Goal: Information Seeking & Learning: Compare options

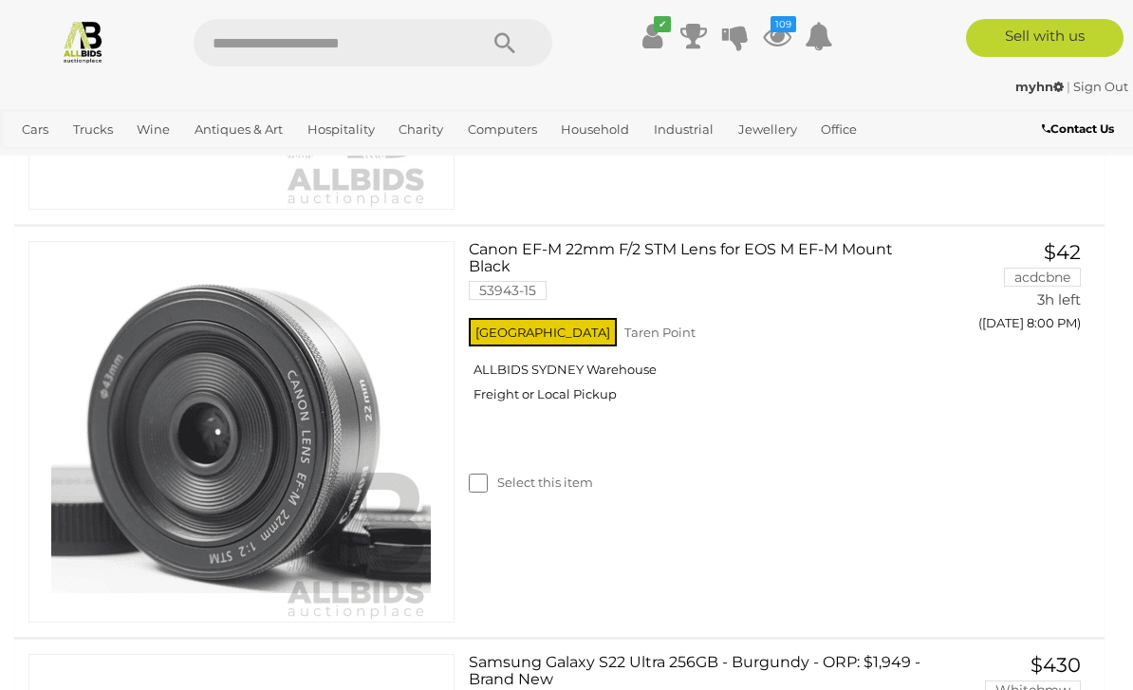
scroll to position [2801, 0]
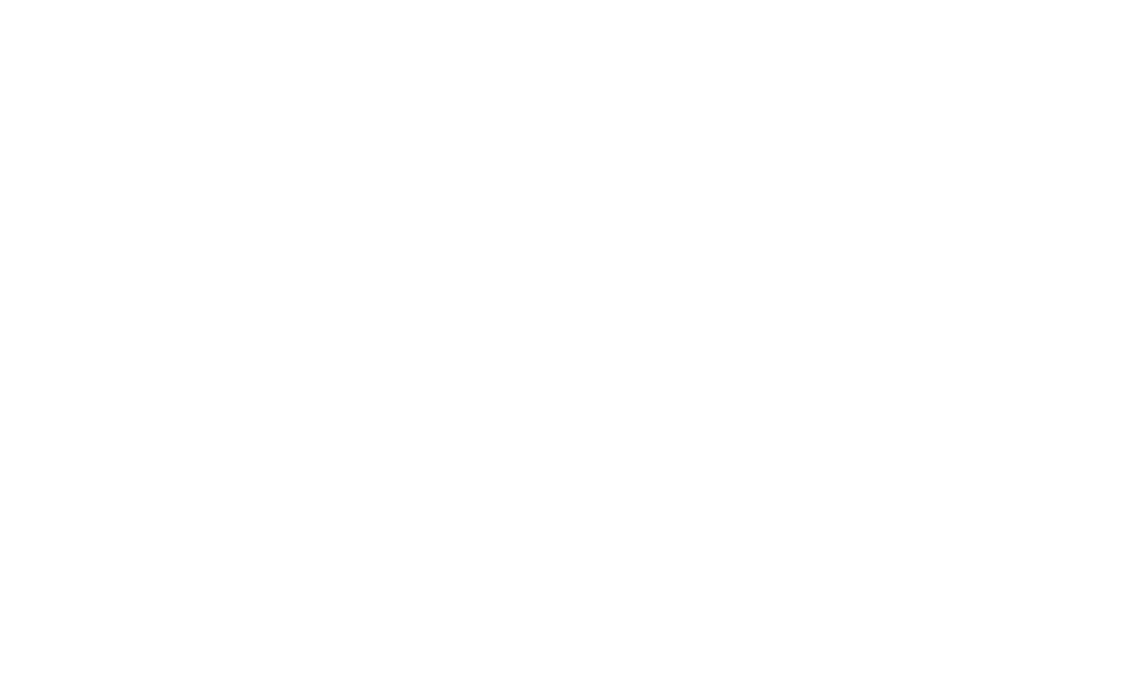
scroll to position [2862, 0]
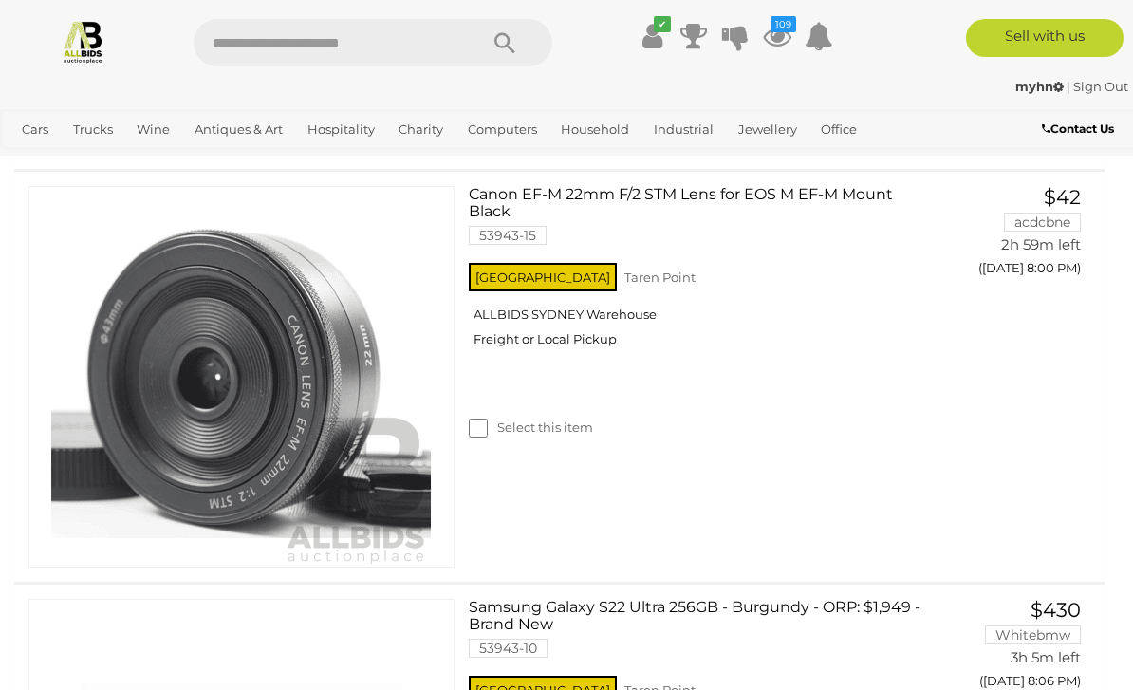
click at [553, 599] on link "Samsung Galaxy S22 Ultra 256GB - Burgundy - ORP: $1,949 - Brand New 53943-10" at bounding box center [696, 635] width 426 height 73
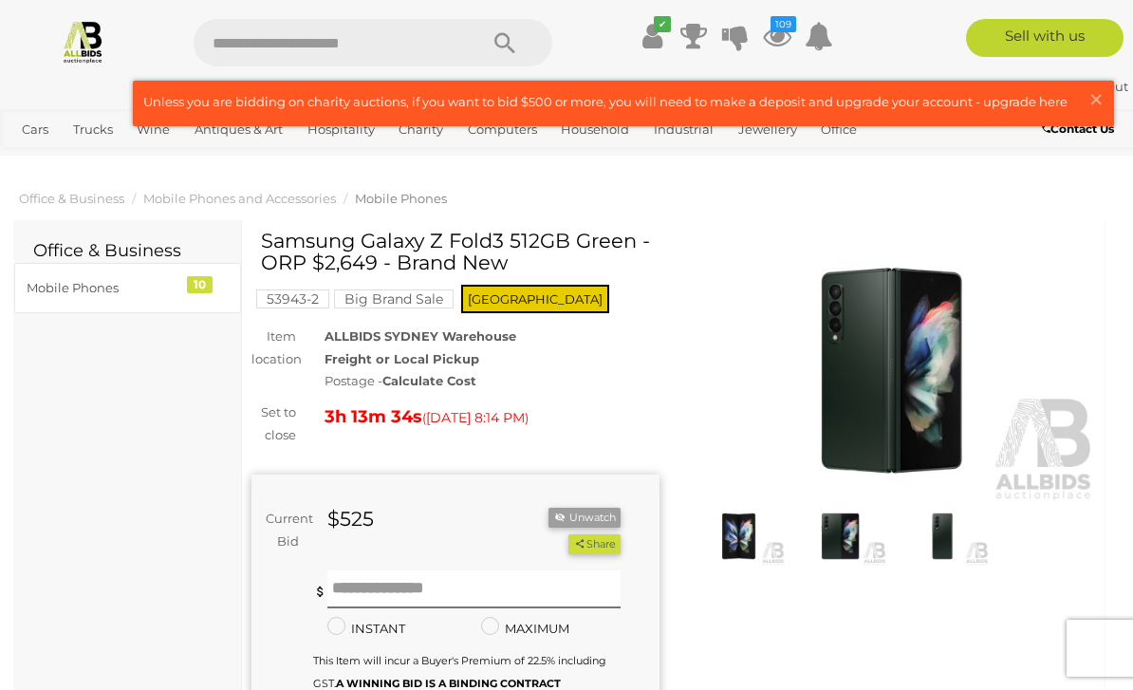
drag, startPoint x: 265, startPoint y: 242, endPoint x: 567, endPoint y: 241, distance: 302.7
click at [567, 241] on h1 "Samsung Galaxy Z Fold3 512GB Green - ORP $2,649 - Brand New" at bounding box center [458, 252] width 394 height 44
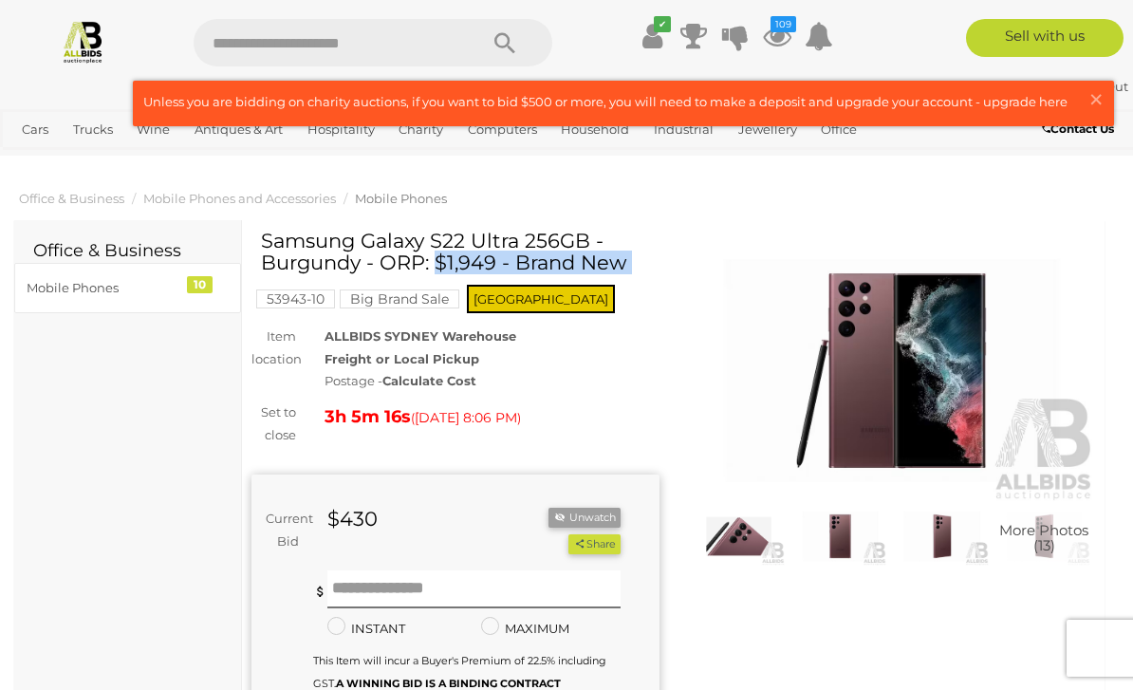
drag, startPoint x: 258, startPoint y: 234, endPoint x: 588, endPoint y: 224, distance: 330.4
drag, startPoint x: 265, startPoint y: 240, endPoint x: 590, endPoint y: 231, distance: 325.6
click at [590, 231] on h1 "Samsung Galaxy S22 Ultra 256GB - Burgundy - ORP: $1,949 - Brand New" at bounding box center [458, 252] width 394 height 44
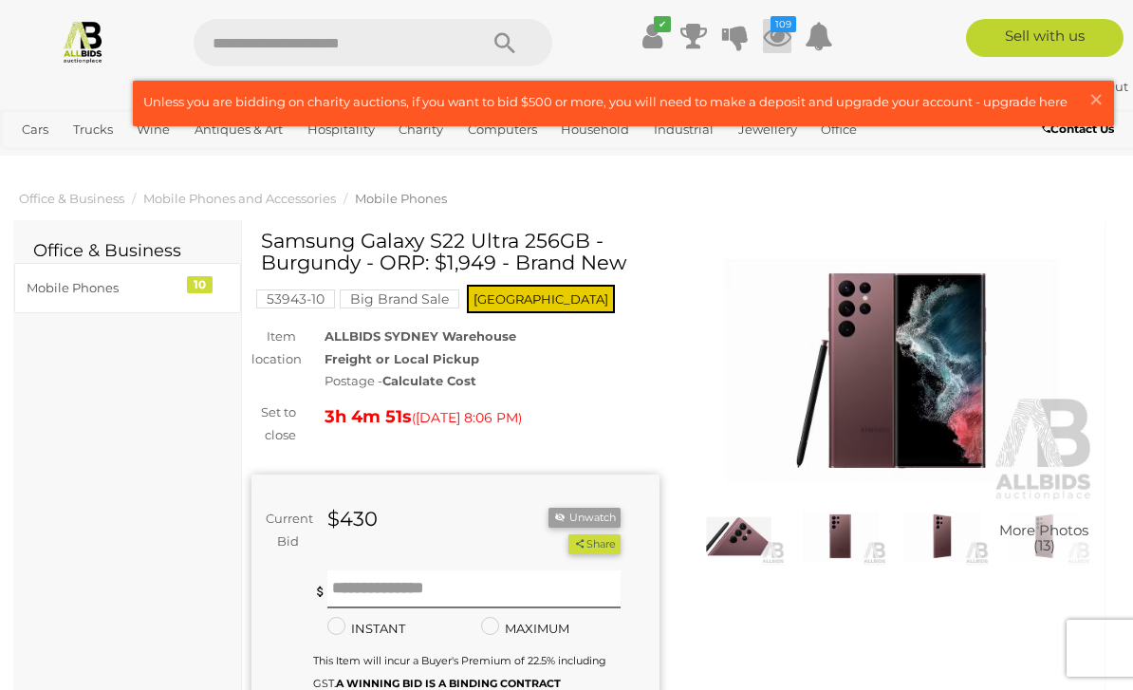
click at [779, 45] on icon at bounding box center [777, 36] width 28 height 34
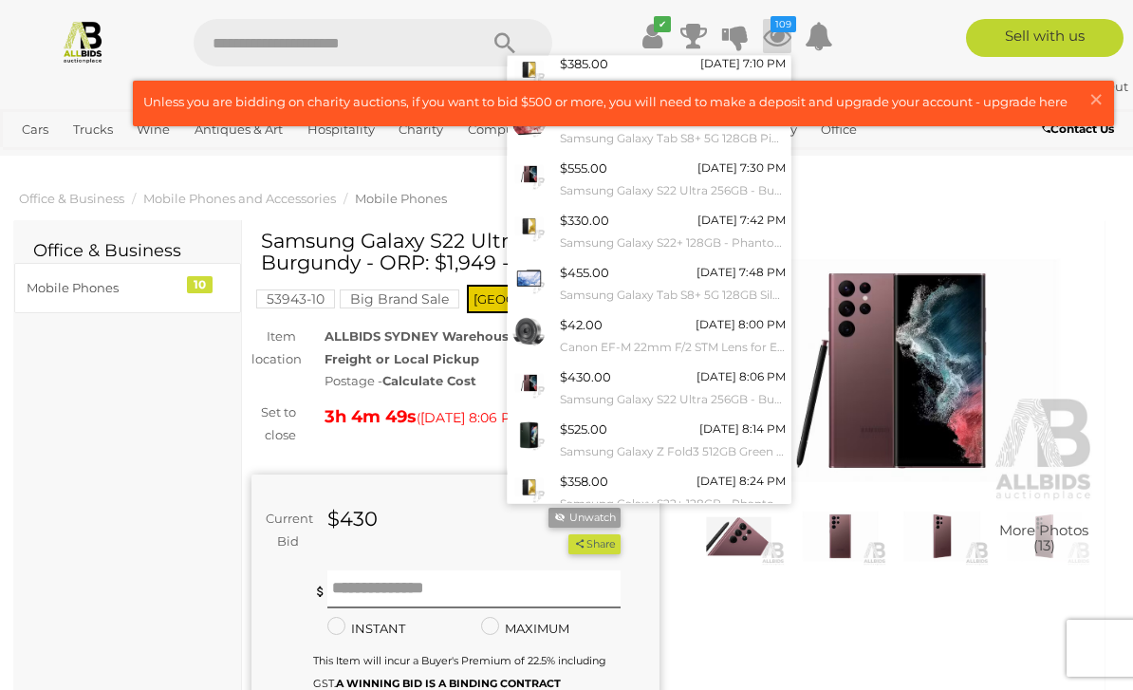
scroll to position [108, 0]
click at [640, 524] on link "View All" at bounding box center [649, 535] width 283 height 33
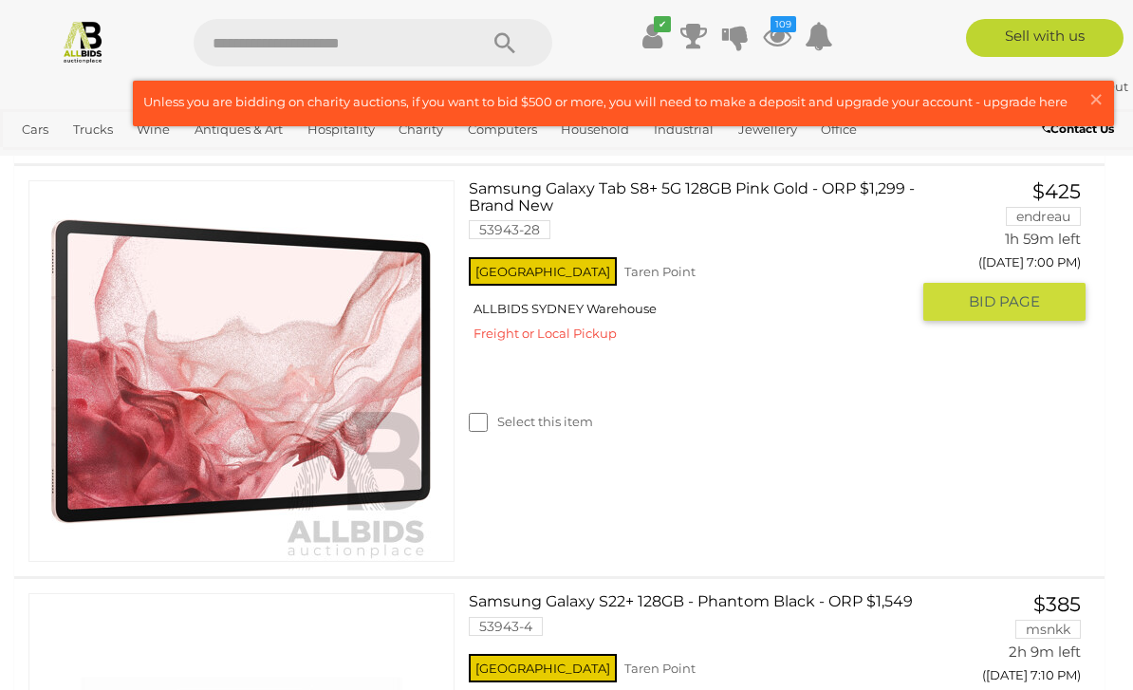
scroll to position [362, 0]
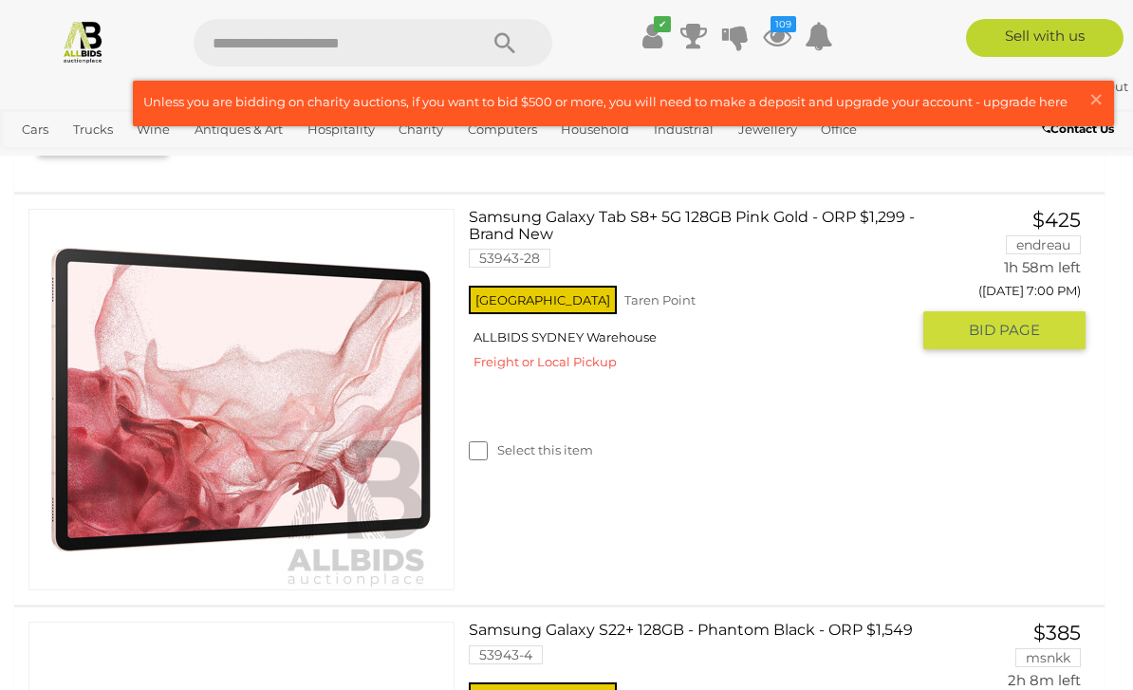
click at [679, 219] on link "Samsung Galaxy Tab S8+ 5G 128GB Pink Gold - ORP $1,299 - Brand New 53943-28" at bounding box center [696, 245] width 426 height 73
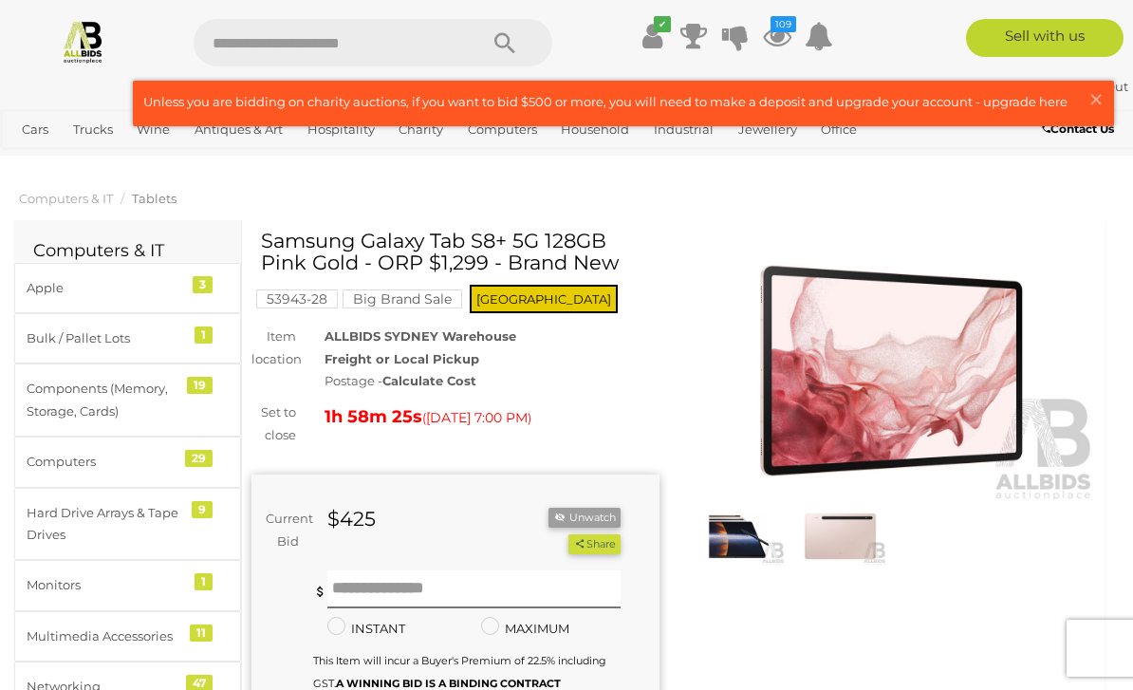
drag, startPoint x: 261, startPoint y: 236, endPoint x: 609, endPoint y: 232, distance: 348.3
click at [609, 232] on h1 "Samsung Galaxy Tab S8+ 5G 128GB Pink Gold - ORP $1,299 - Brand New" at bounding box center [458, 252] width 394 height 44
click at [781, 37] on icon at bounding box center [777, 36] width 28 height 34
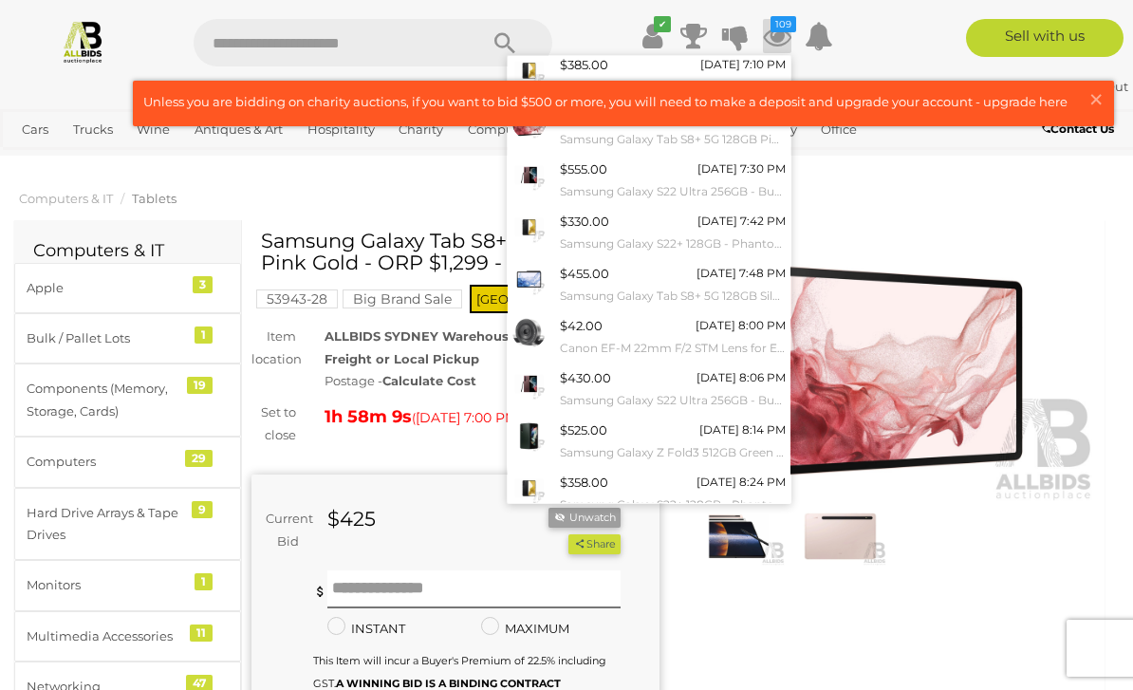
scroll to position [108, 0]
click at [629, 519] on link "View All" at bounding box center [649, 535] width 283 height 33
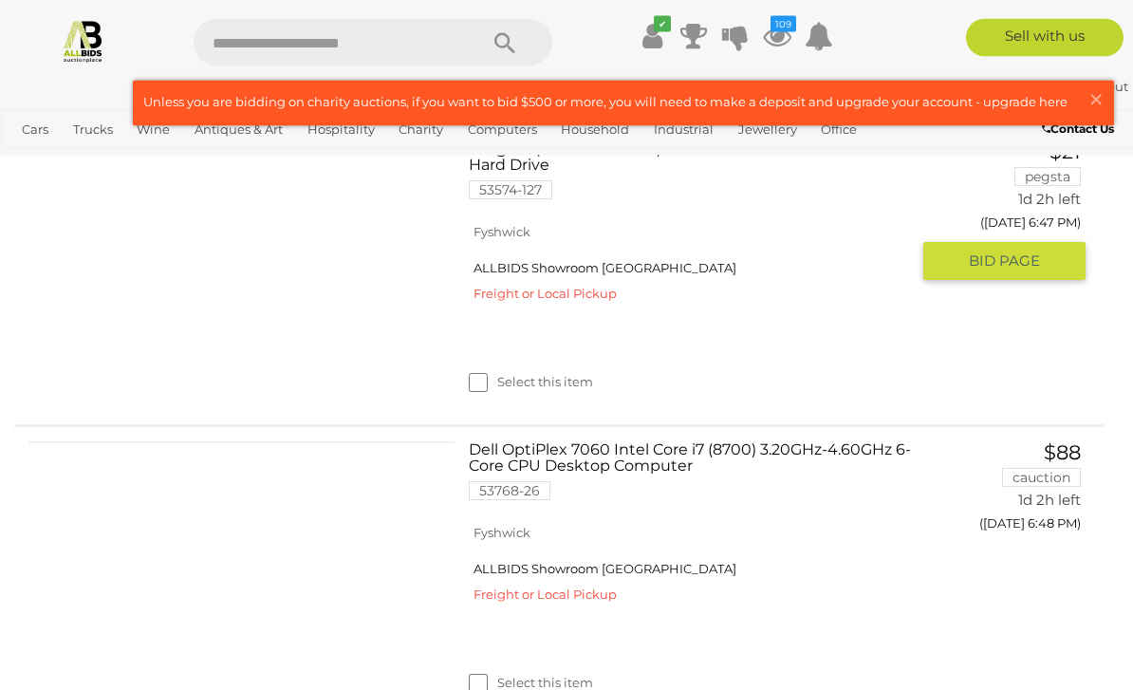
scroll to position [5160, 0]
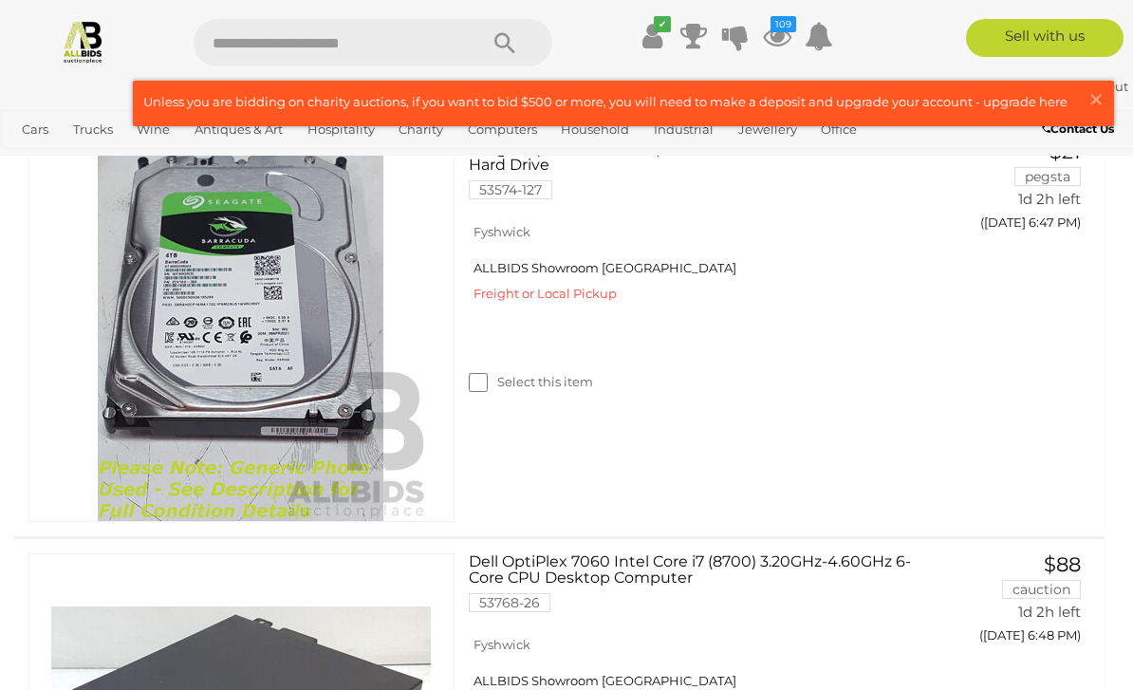
click at [93, 37] on img at bounding box center [83, 41] width 45 height 45
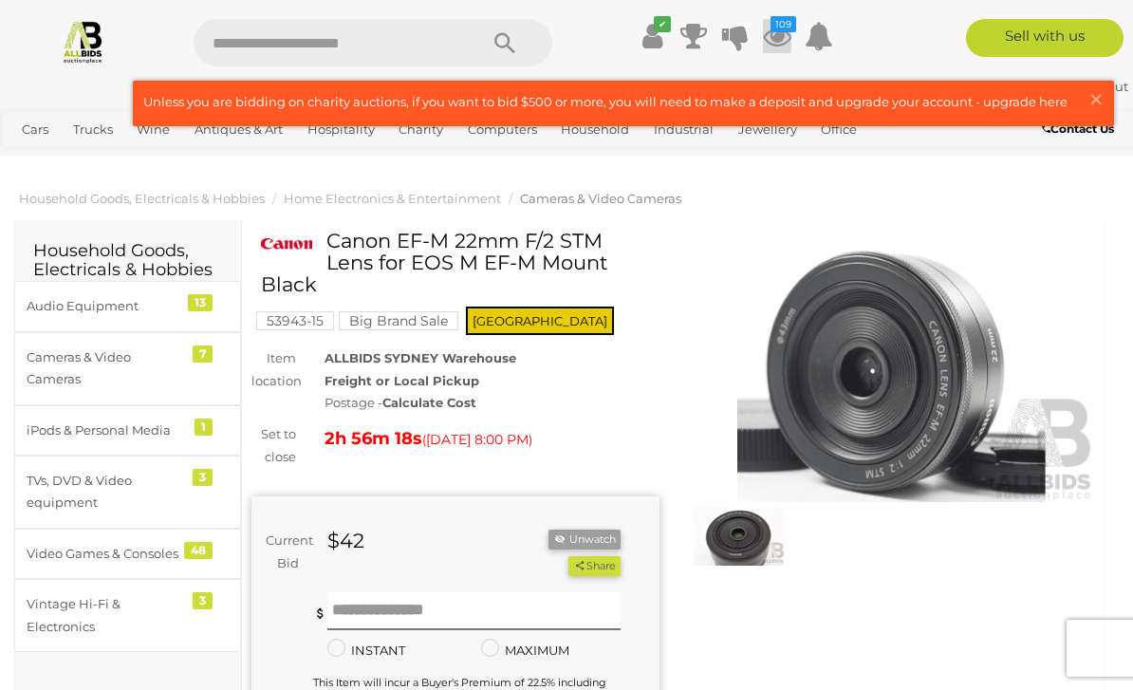
click at [772, 28] on icon "109" at bounding box center [784, 24] width 26 height 16
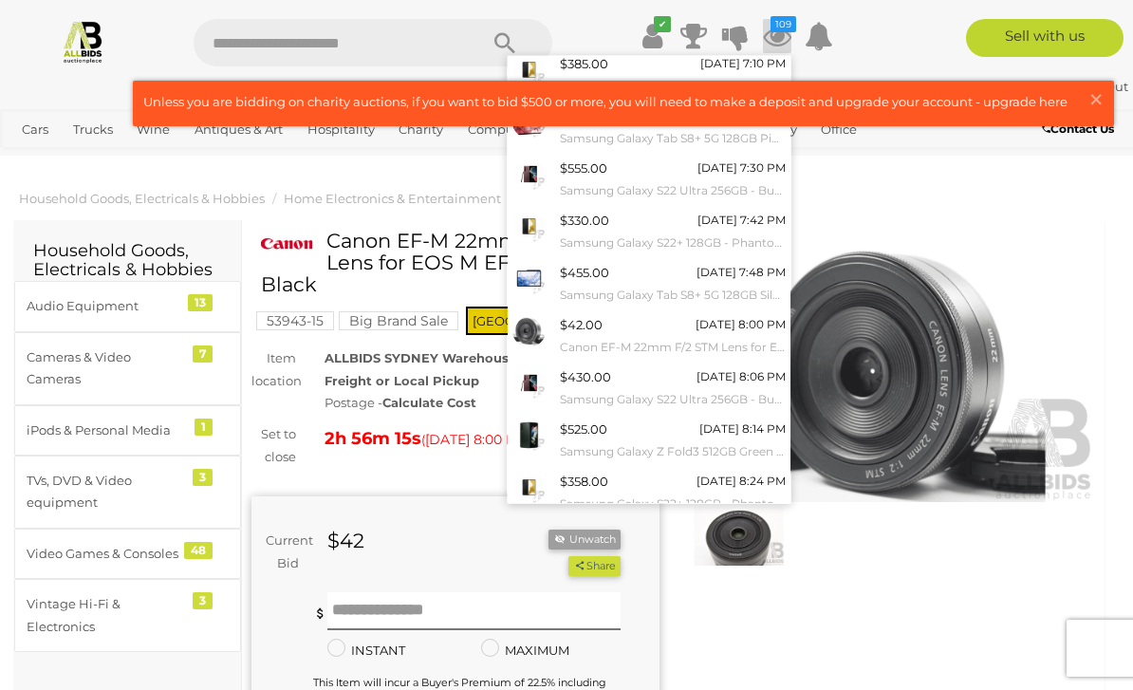
scroll to position [108, 0]
click at [639, 523] on link "View All" at bounding box center [649, 535] width 283 height 33
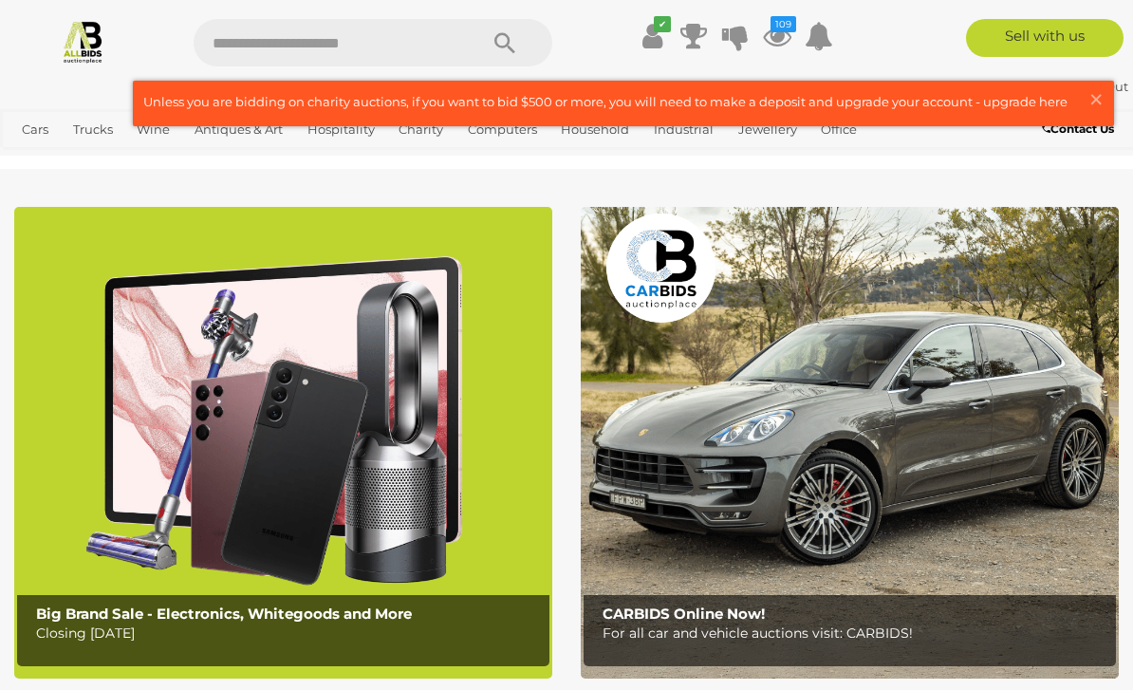
click at [418, 402] on img at bounding box center [283, 443] width 538 height 472
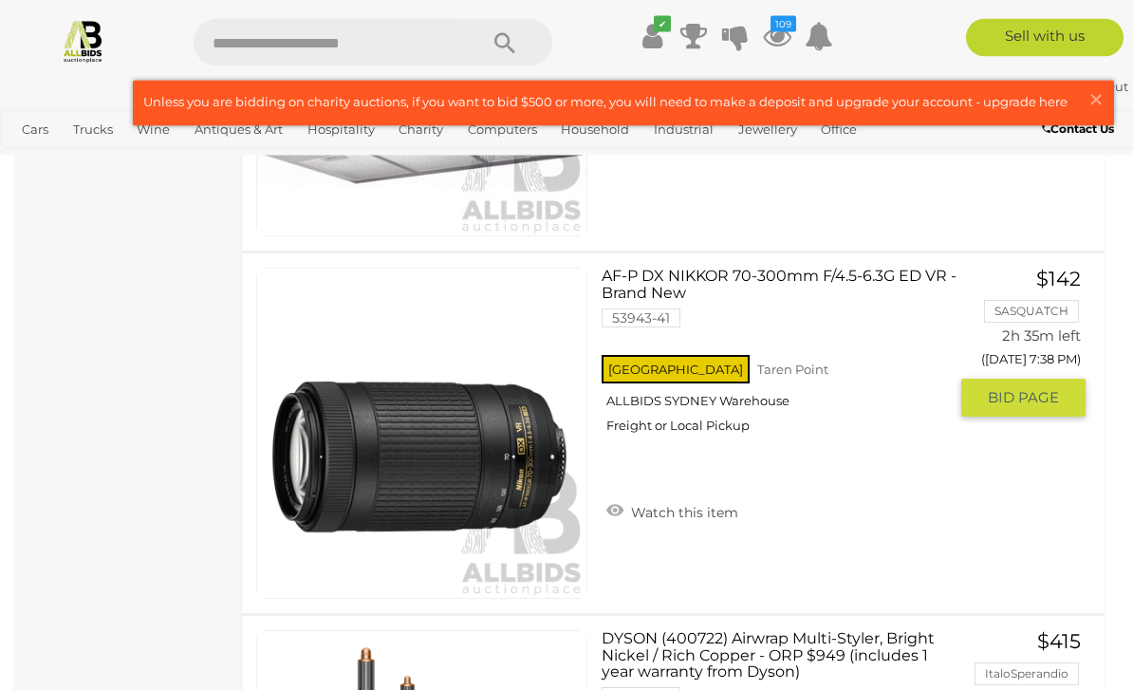
scroll to position [7283, 0]
click at [666, 288] on link "AF-P DX NIKKOR 70-300mm F/4.5-6.3G ED VR - Brand New 53943-41 NSW Taren Point" at bounding box center [781, 358] width 331 height 180
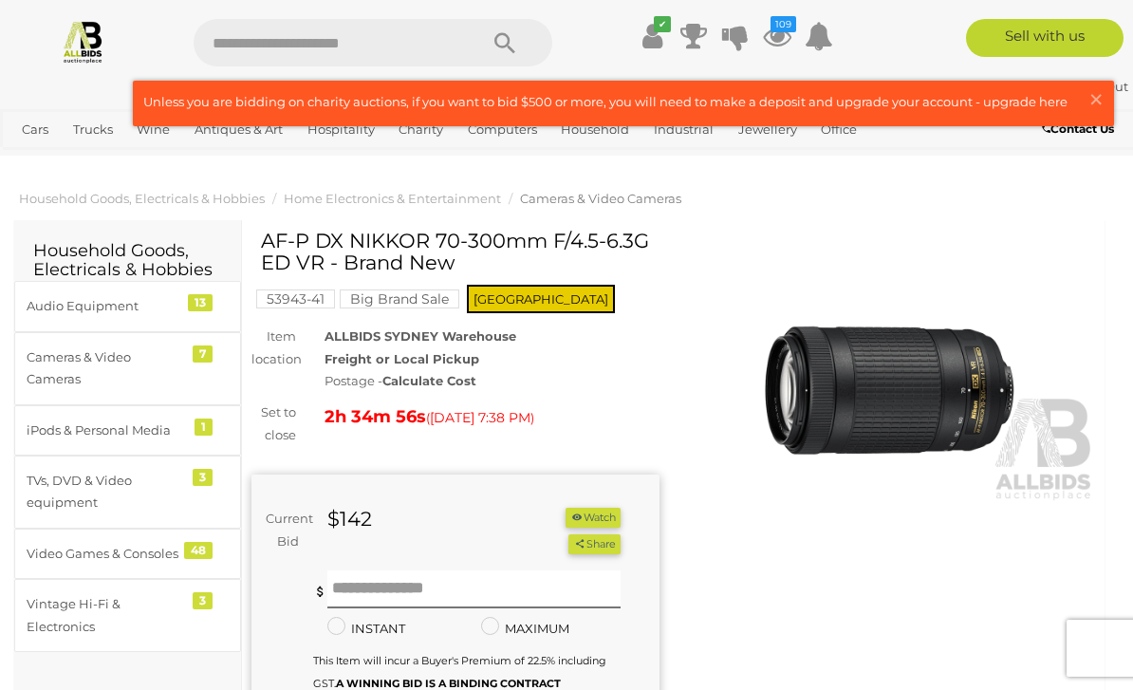
drag, startPoint x: 267, startPoint y: 234, endPoint x: 549, endPoint y: 234, distance: 282.8
click at [549, 234] on h1 "AF-P DX NIKKOR 70-300mm F/4.5-6.3G ED VR - Brand New" at bounding box center [458, 252] width 394 height 44
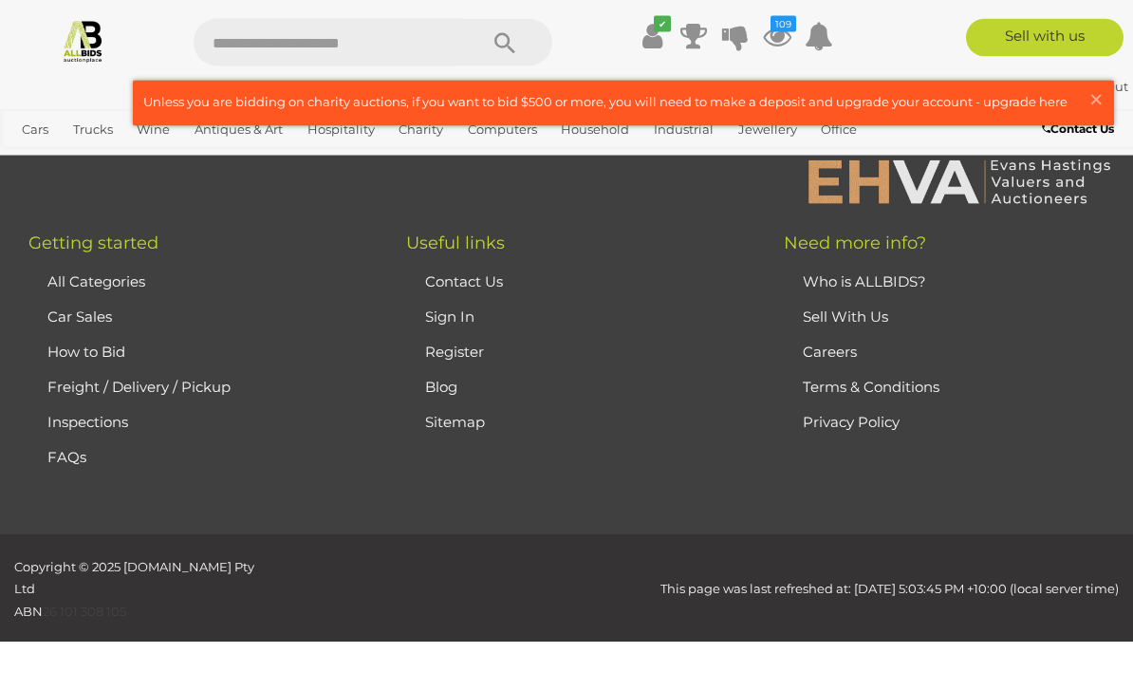
scroll to position [33676, 0]
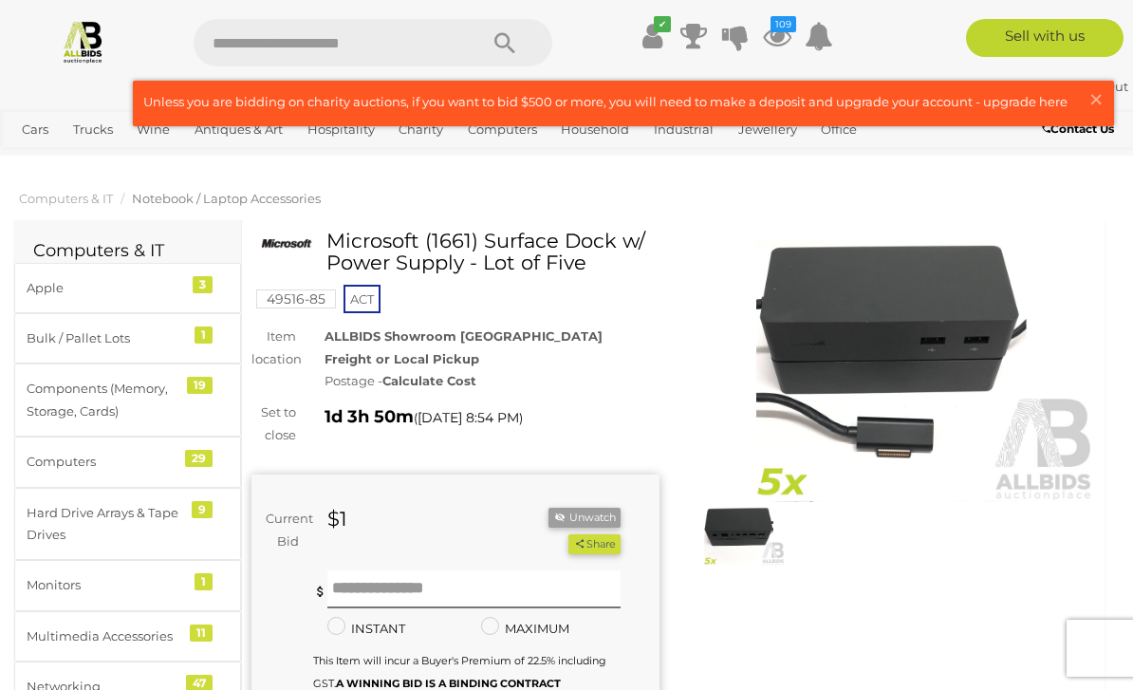
drag, startPoint x: 332, startPoint y: 237, endPoint x: 613, endPoint y: 234, distance: 280.9
click at [613, 234] on h1 "Microsoft (1661) Surface Dock w/ Power Supply - Lot of Five" at bounding box center [458, 252] width 394 height 44
click at [778, 35] on icon at bounding box center [777, 36] width 28 height 34
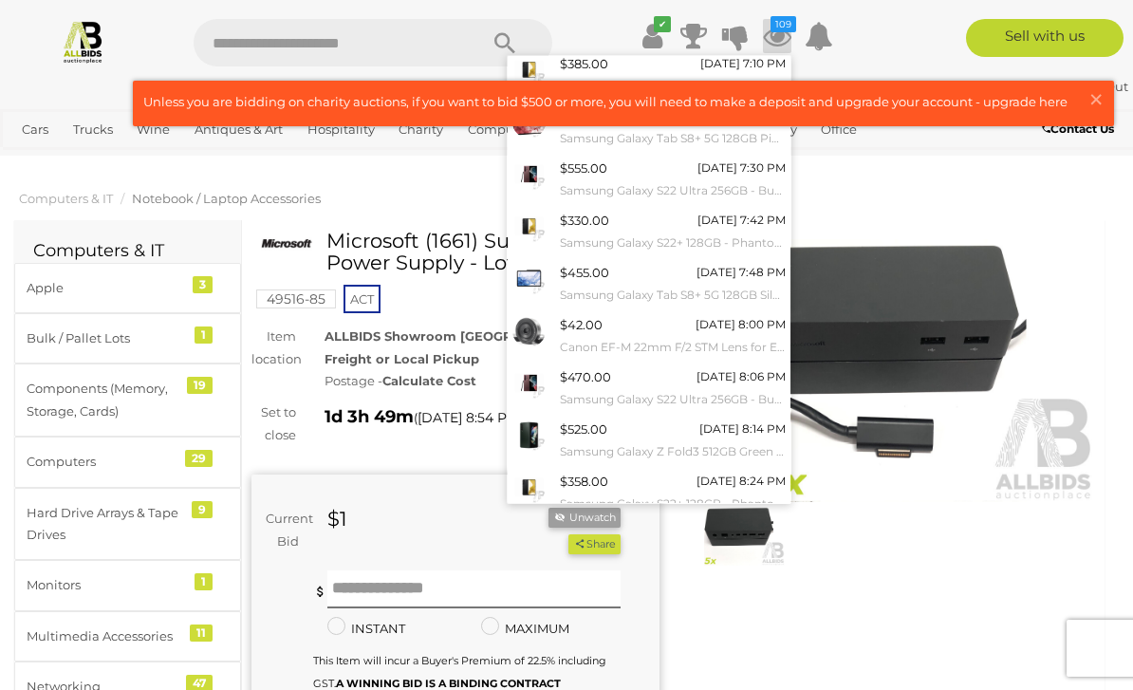
scroll to position [108, 0]
click at [632, 519] on link "View All" at bounding box center [649, 535] width 283 height 33
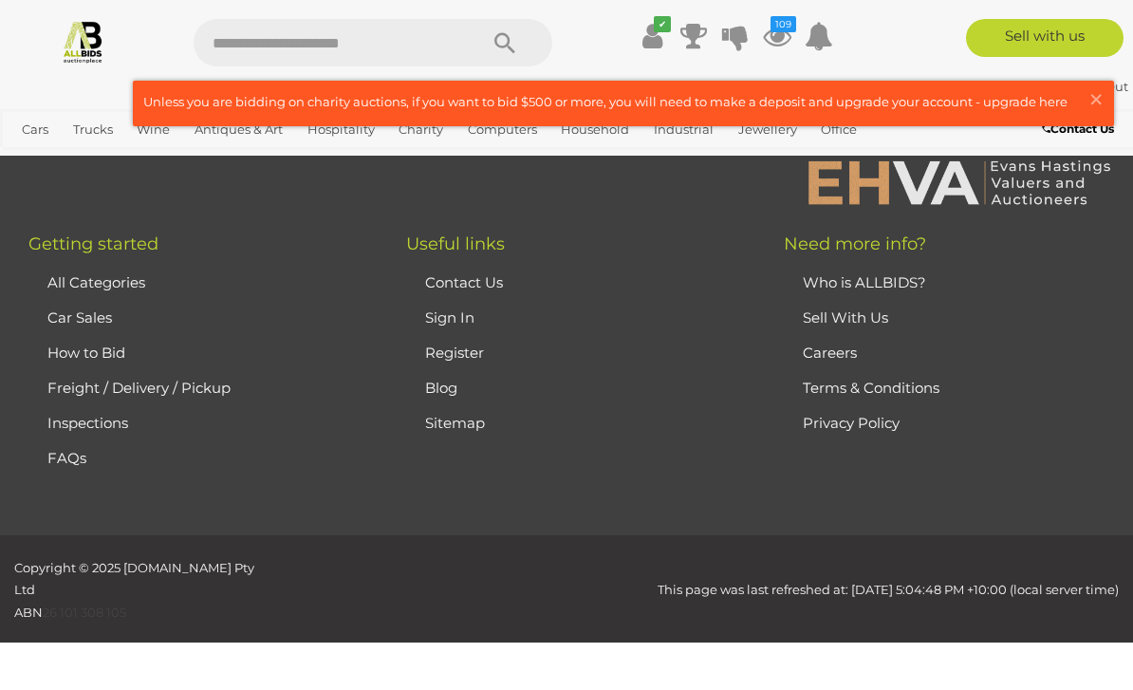
scroll to position [34148, 0]
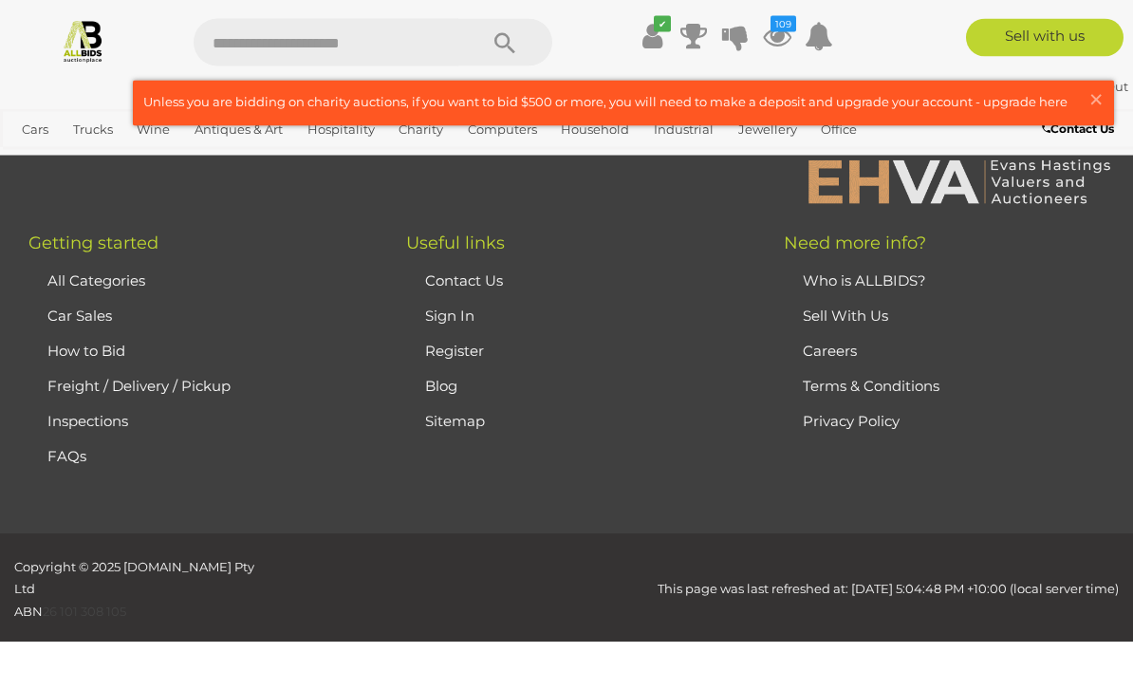
scroll to position [4617, 0]
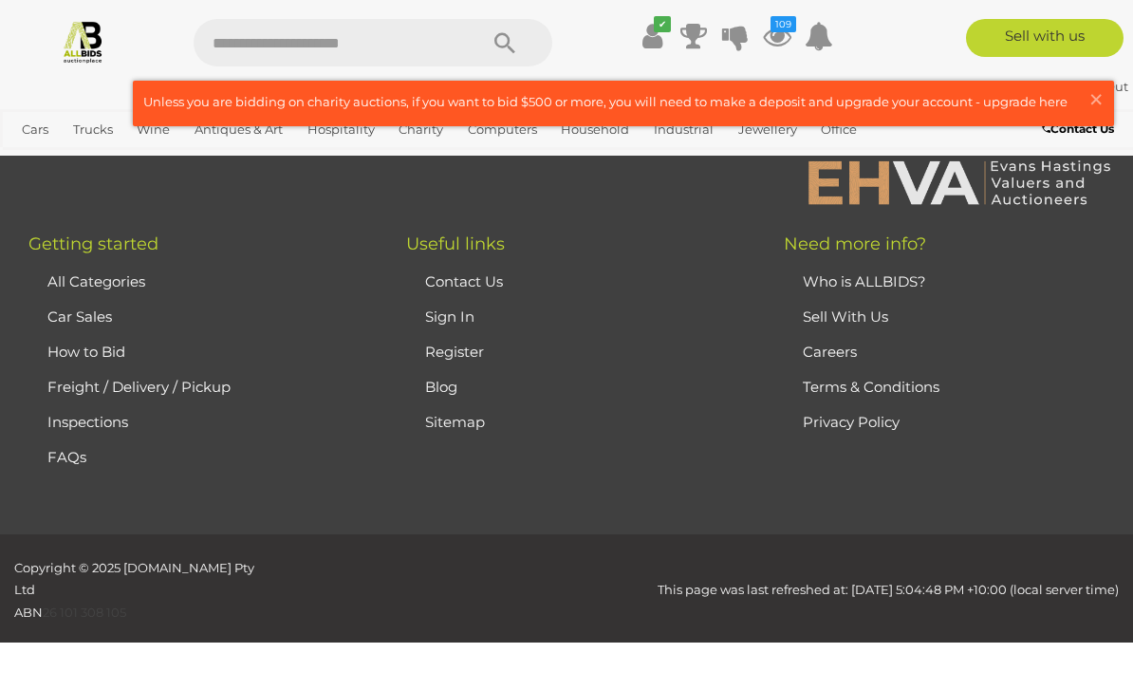
click at [87, 58] on img at bounding box center [83, 41] width 45 height 45
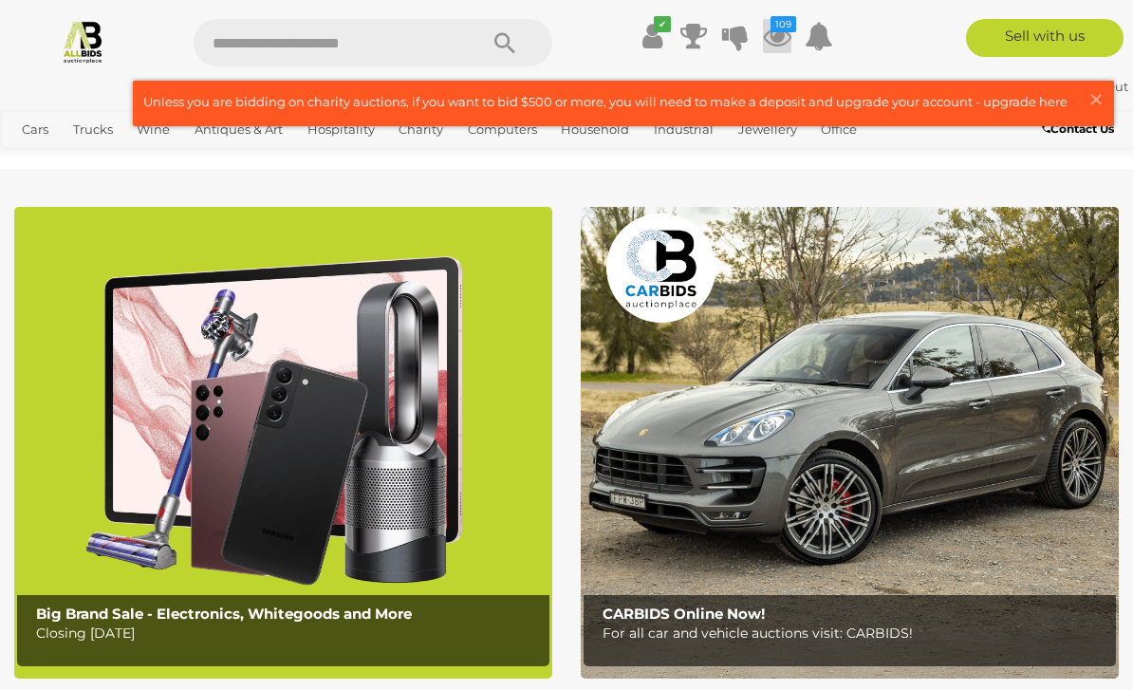
click at [787, 32] on icon at bounding box center [777, 36] width 28 height 34
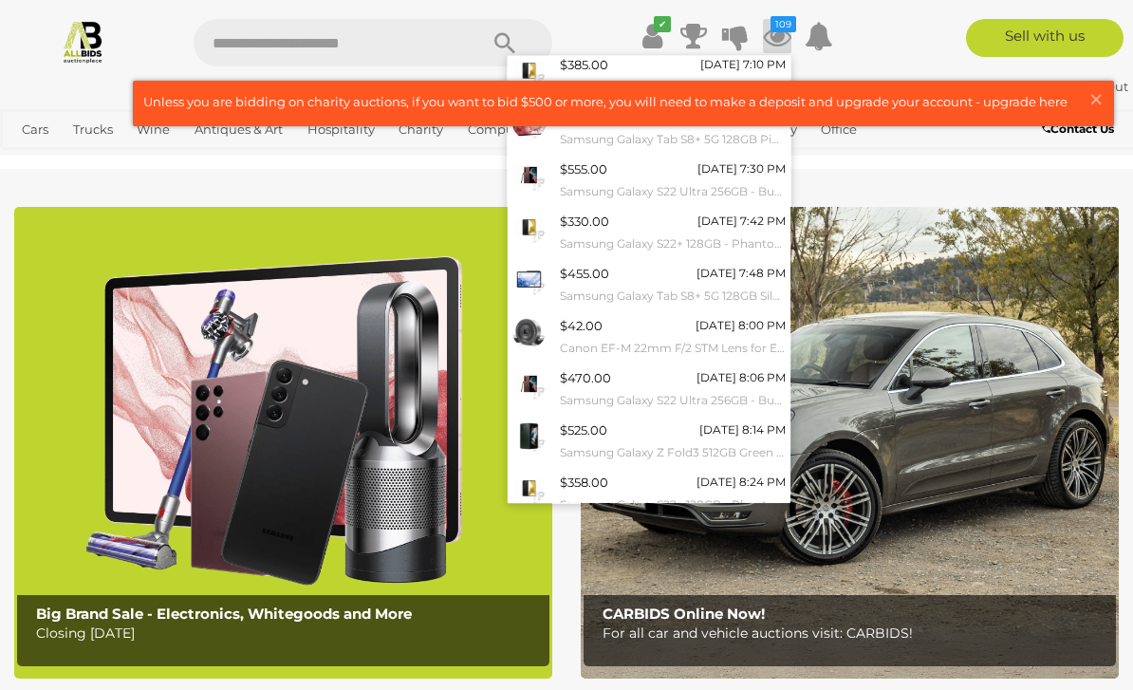
scroll to position [108, 0]
click at [643, 526] on link "View All" at bounding box center [649, 535] width 283 height 33
